Goal: Find specific page/section: Find specific page/section

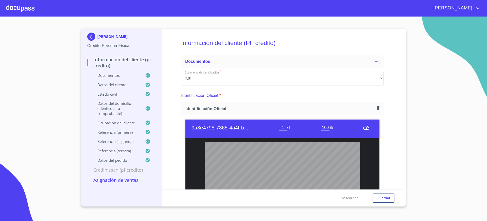
scroll to position [70, 0]
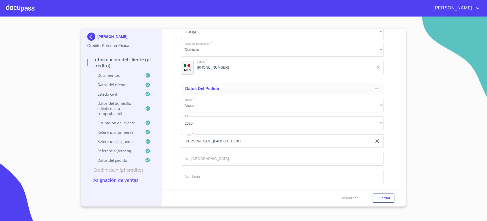
click at [14, 7] on div at bounding box center [20, 8] width 28 height 16
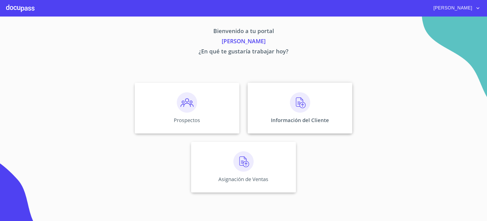
click at [310, 114] on div "Información del Cliente" at bounding box center [300, 108] width 105 height 51
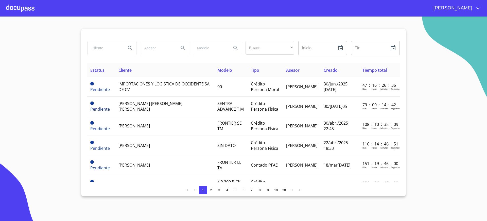
click at [97, 45] on input "search" at bounding box center [105, 48] width 35 height 14
type input "[PERSON_NAME]"
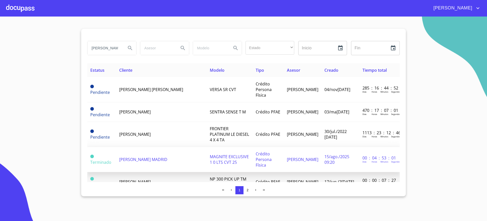
click at [158, 147] on td "[PERSON_NAME] MADRID" at bounding box center [161, 159] width 91 height 25
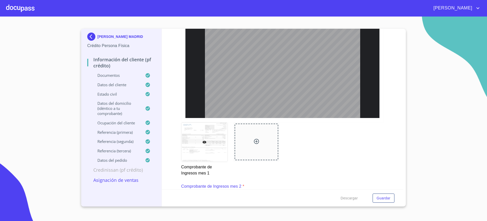
scroll to position [660, 0]
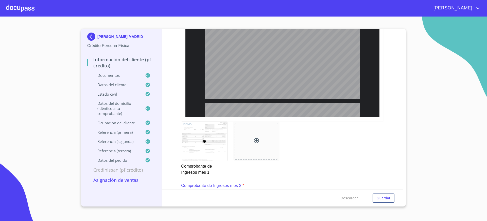
type input "3"
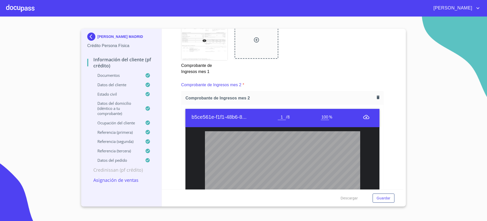
scroll to position [760, 0]
